Goal: Transaction & Acquisition: Download file/media

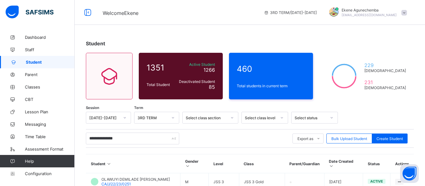
type input "**********"
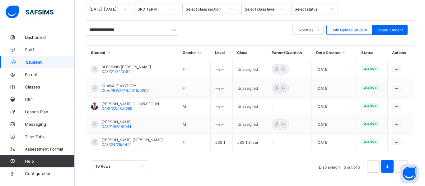
scroll to position [109, 0]
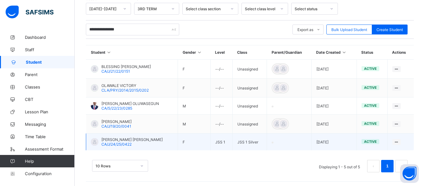
click at [114, 143] on span "CA/J/24/25/0422" at bounding box center [116, 144] width 30 height 5
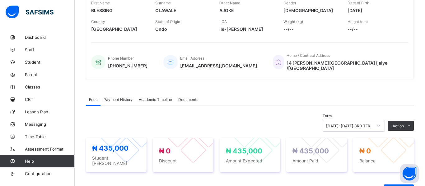
scroll to position [108, 0]
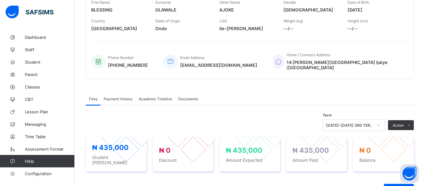
click at [166, 97] on span "Academic Timeline" at bounding box center [155, 99] width 33 height 5
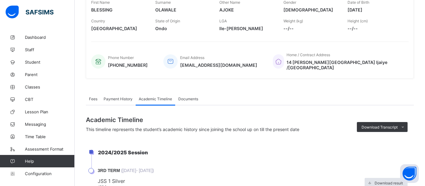
scroll to position [130, 0]
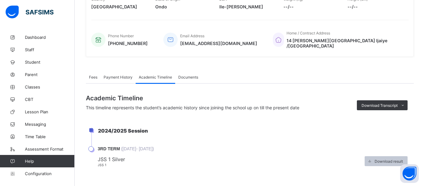
click at [376, 159] on span "Download result" at bounding box center [389, 161] width 28 height 5
